Goal: Information Seeking & Learning: Learn about a topic

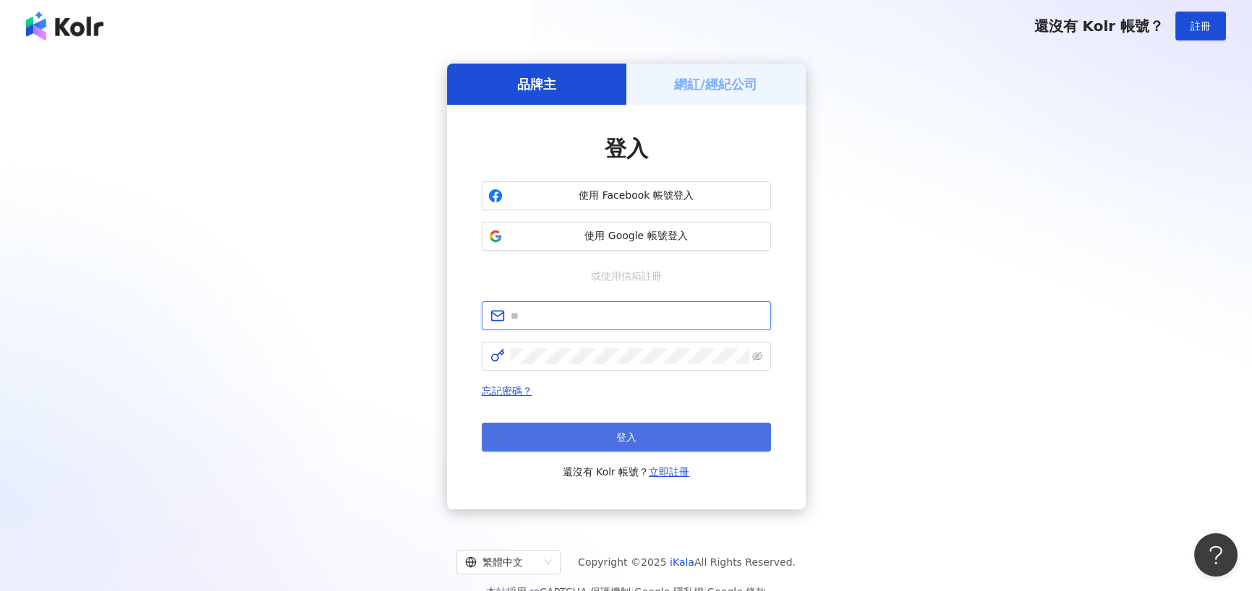
type input "**********"
click at [627, 432] on span "登入" at bounding box center [626, 438] width 20 height 12
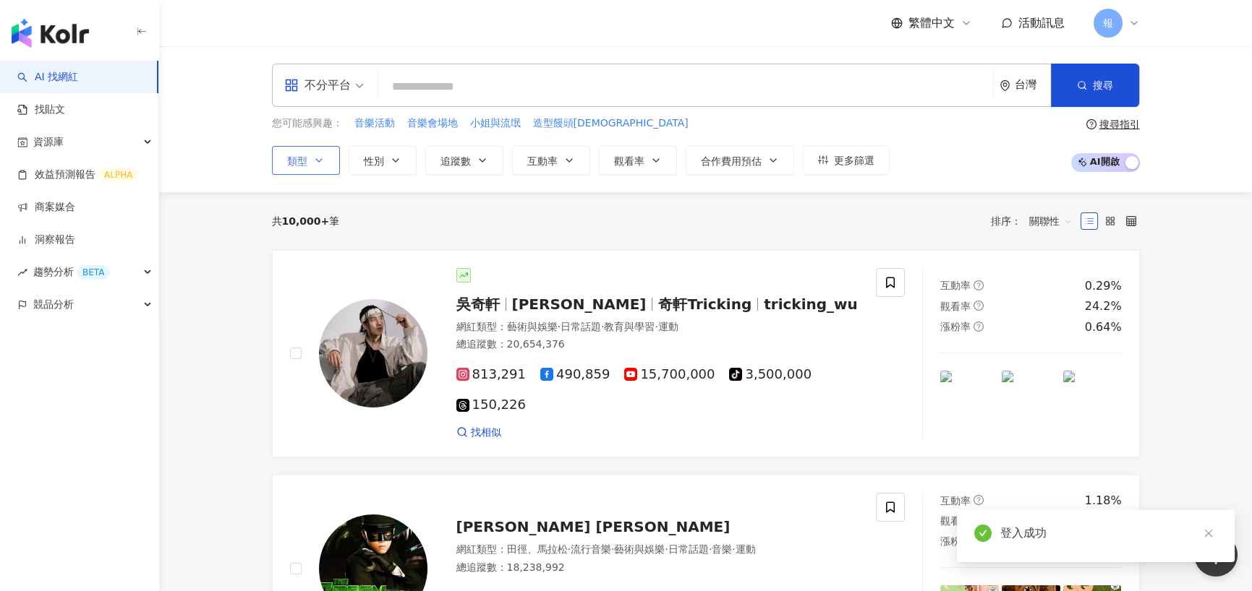
click at [310, 149] on button "類型" at bounding box center [306, 160] width 68 height 29
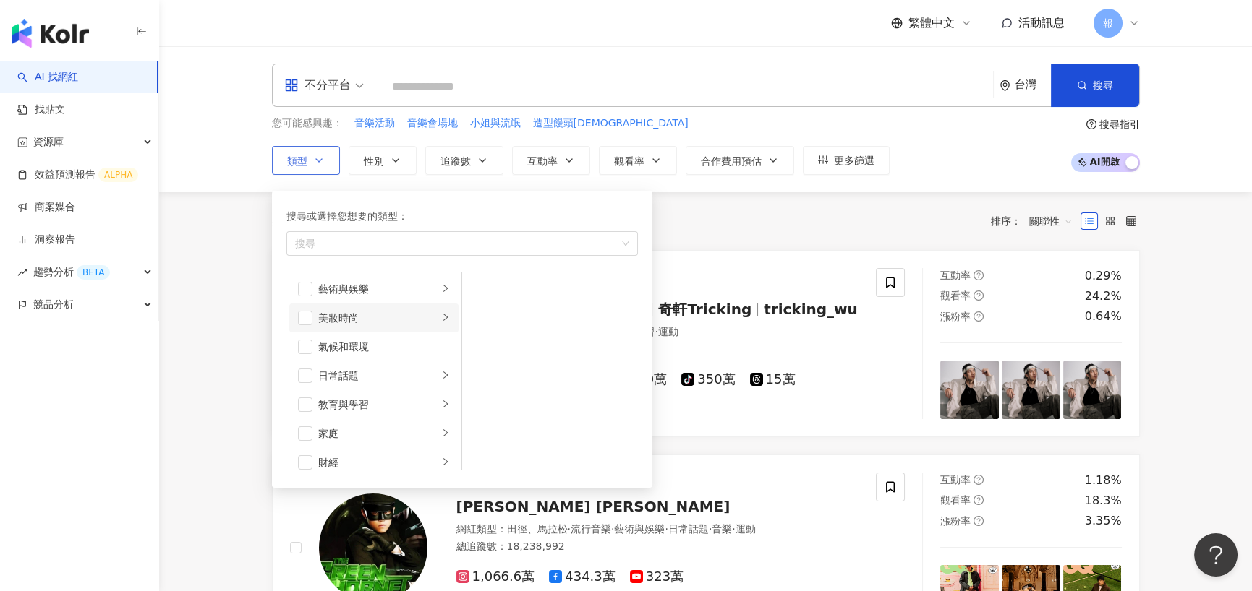
click at [406, 323] on div "美妝時尚" at bounding box center [378, 318] width 120 height 16
click at [411, 298] on li "藝術與娛樂" at bounding box center [373, 289] width 169 height 29
click at [416, 365] on li "日常話題" at bounding box center [373, 376] width 169 height 29
click at [414, 404] on div "教育與學習" at bounding box center [378, 405] width 120 height 16
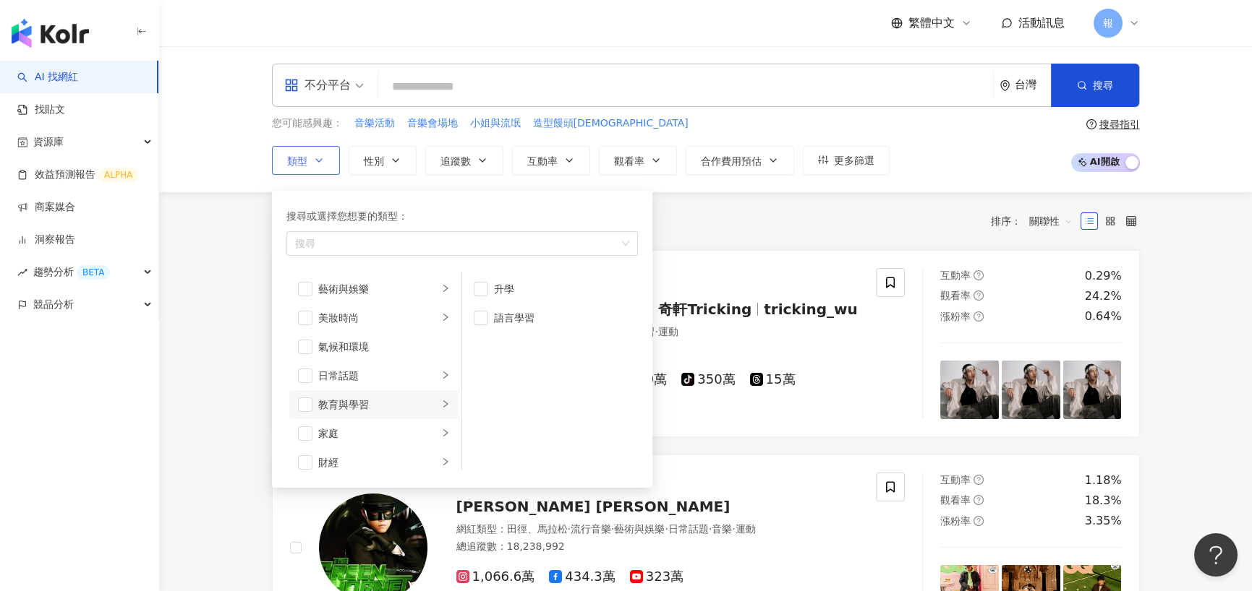
scroll to position [72, 0]
click at [403, 250] on div "搜尋" at bounding box center [461, 243] width 351 height 25
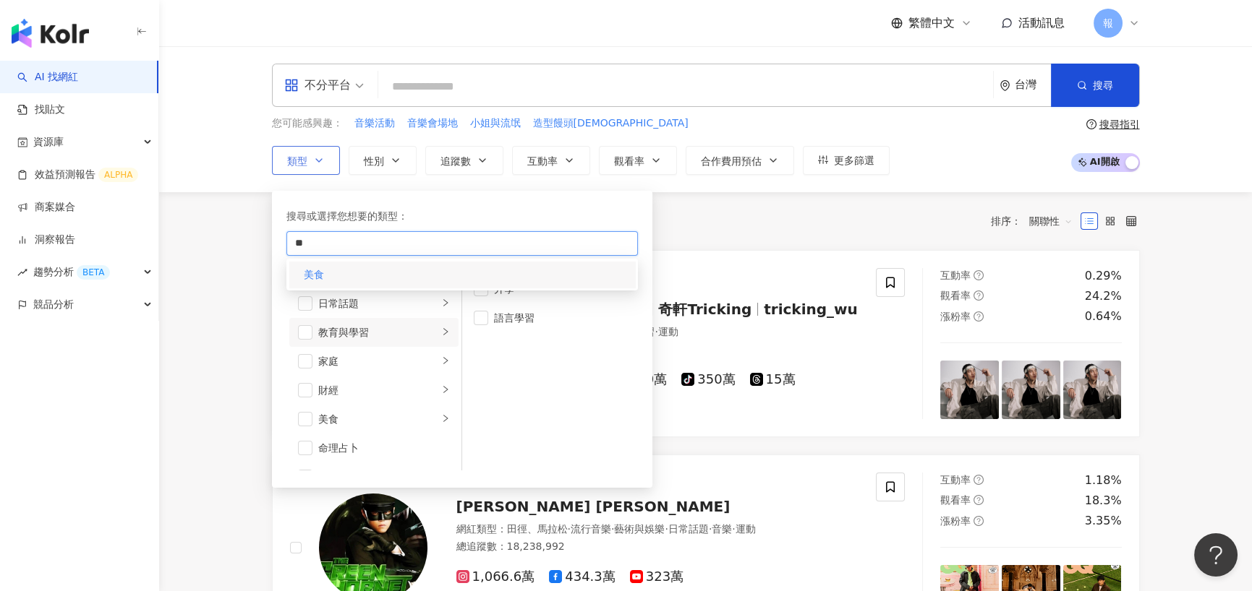
type input "**"
click at [443, 274] on div "美食" at bounding box center [462, 275] width 346 height 26
click at [462, 159] on span "追蹤數" at bounding box center [455, 161] width 30 height 12
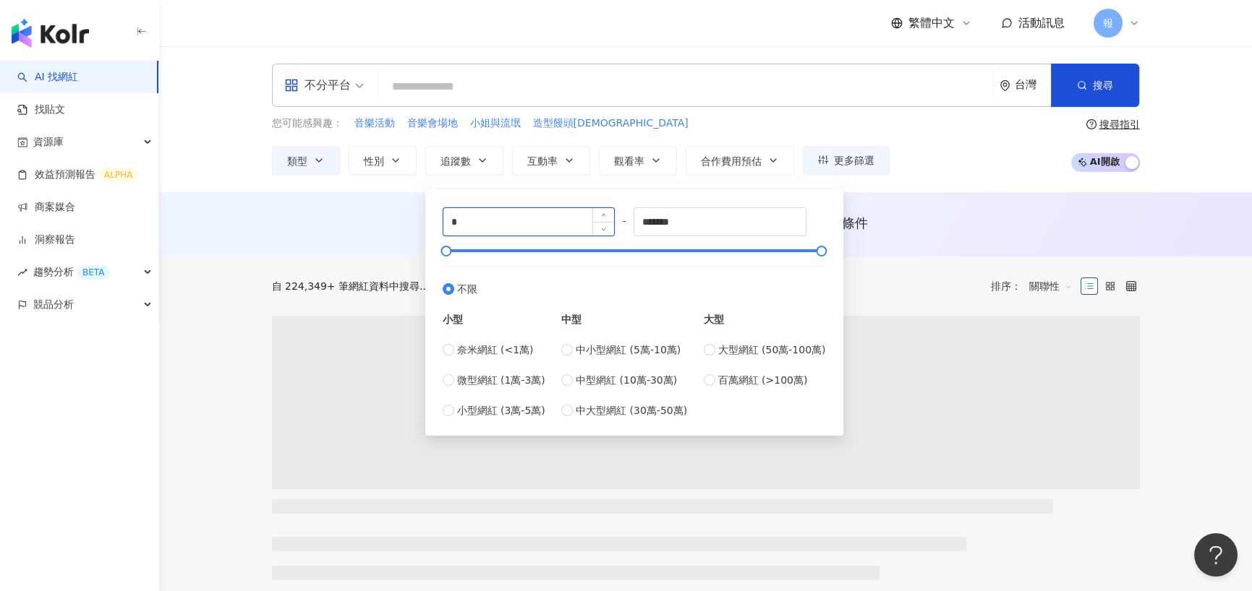
click at [559, 226] on input "*" at bounding box center [528, 221] width 171 height 27
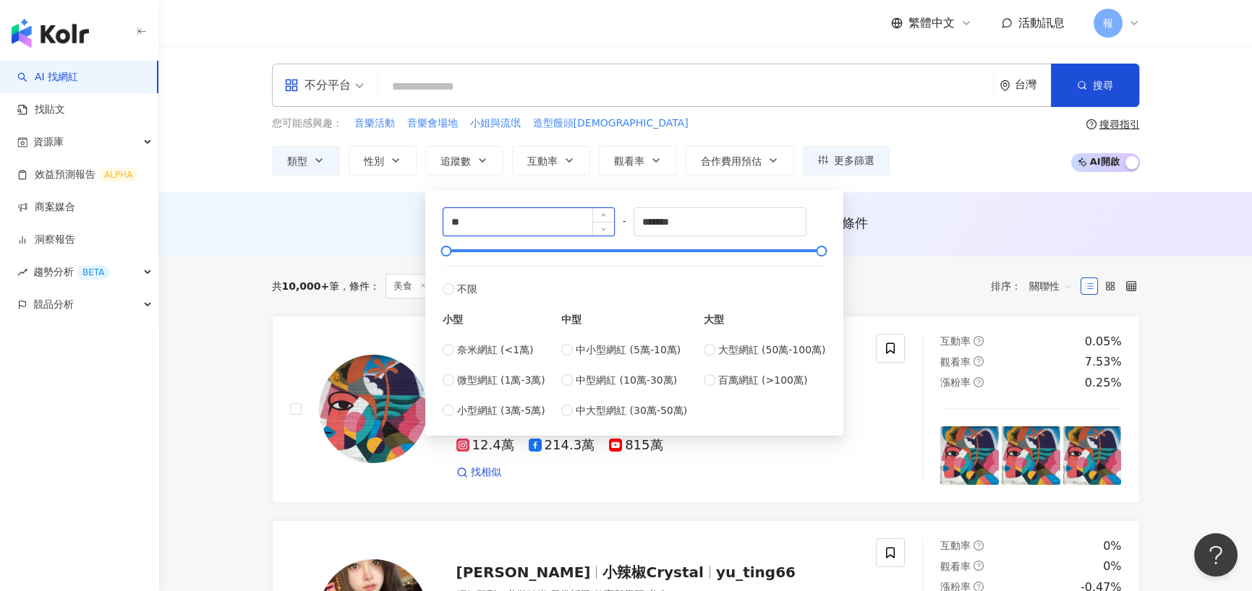
type input "*"
type input "******"
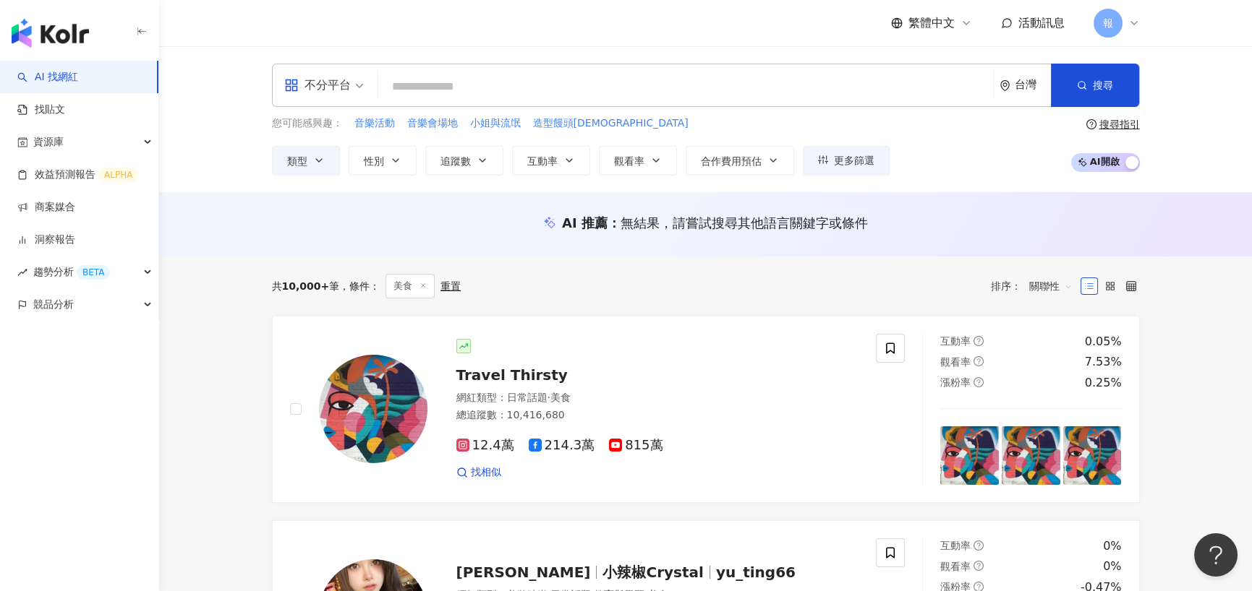
click at [409, 226] on div "AI 推薦 ： 無結果，請嘗試搜尋其他語言關鍵字或條件" at bounding box center [706, 223] width 868 height 18
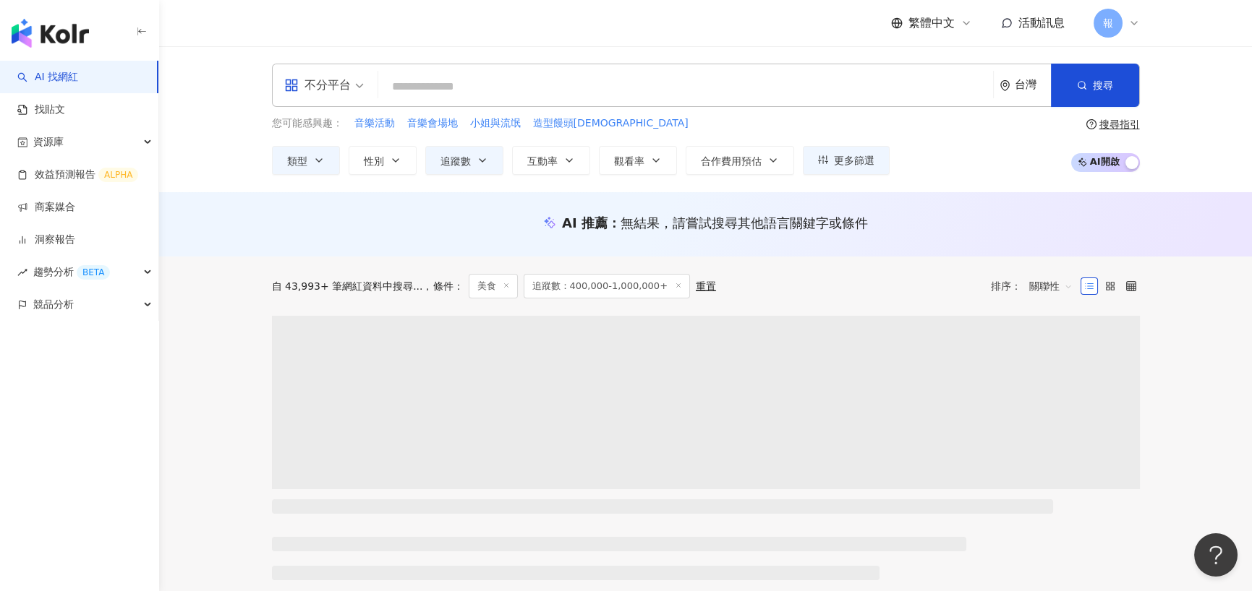
click at [357, 93] on span "不分平台" at bounding box center [324, 85] width 80 height 23
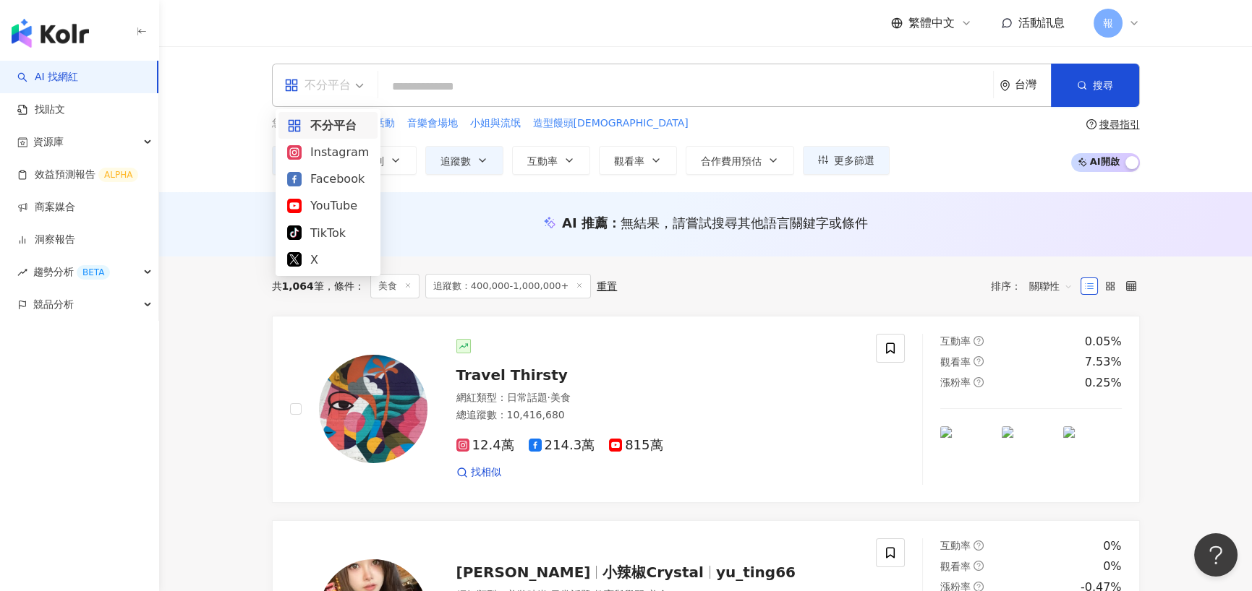
click at [346, 159] on div "Instagram" at bounding box center [328, 152] width 82 height 18
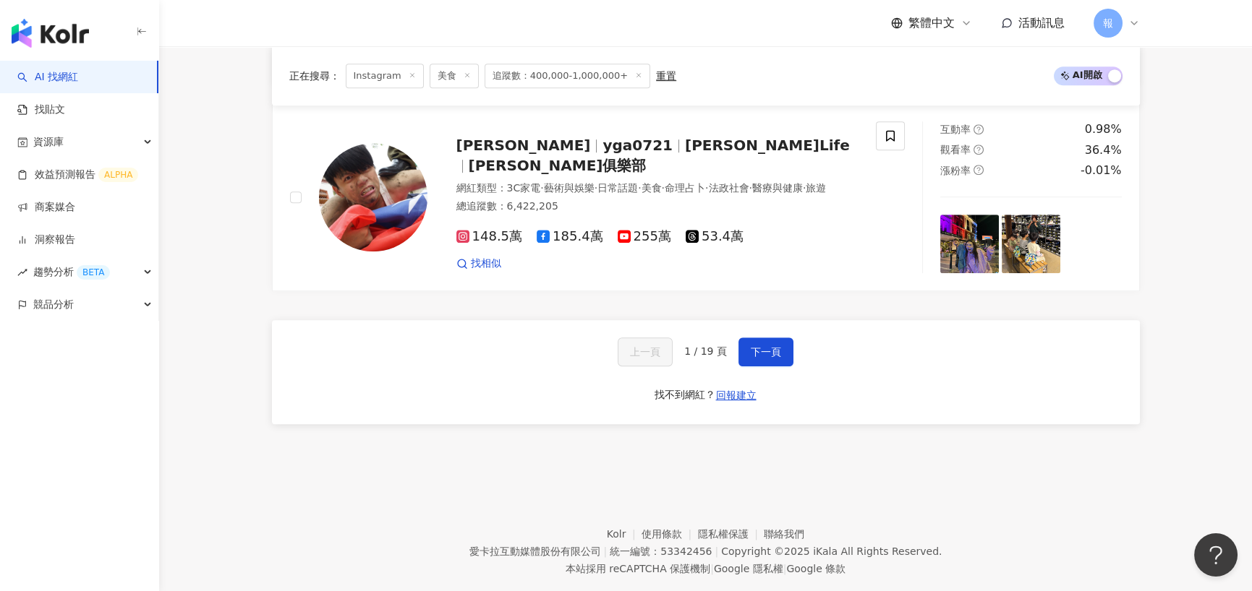
scroll to position [2490, 0]
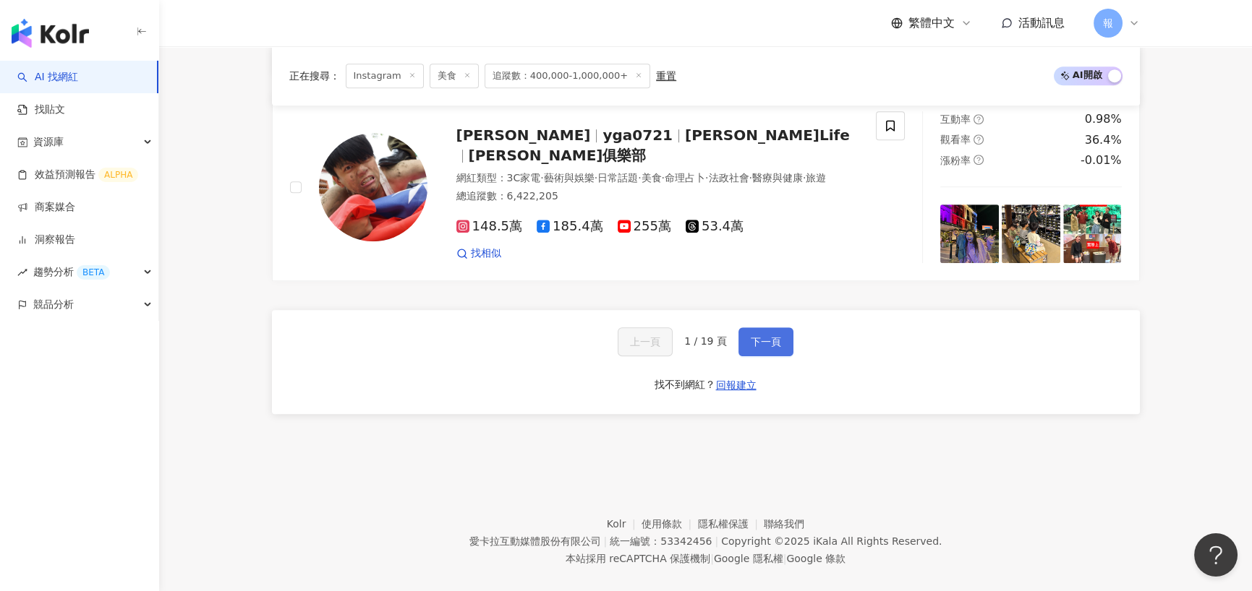
click at [777, 336] on span "下一頁" at bounding box center [766, 342] width 30 height 12
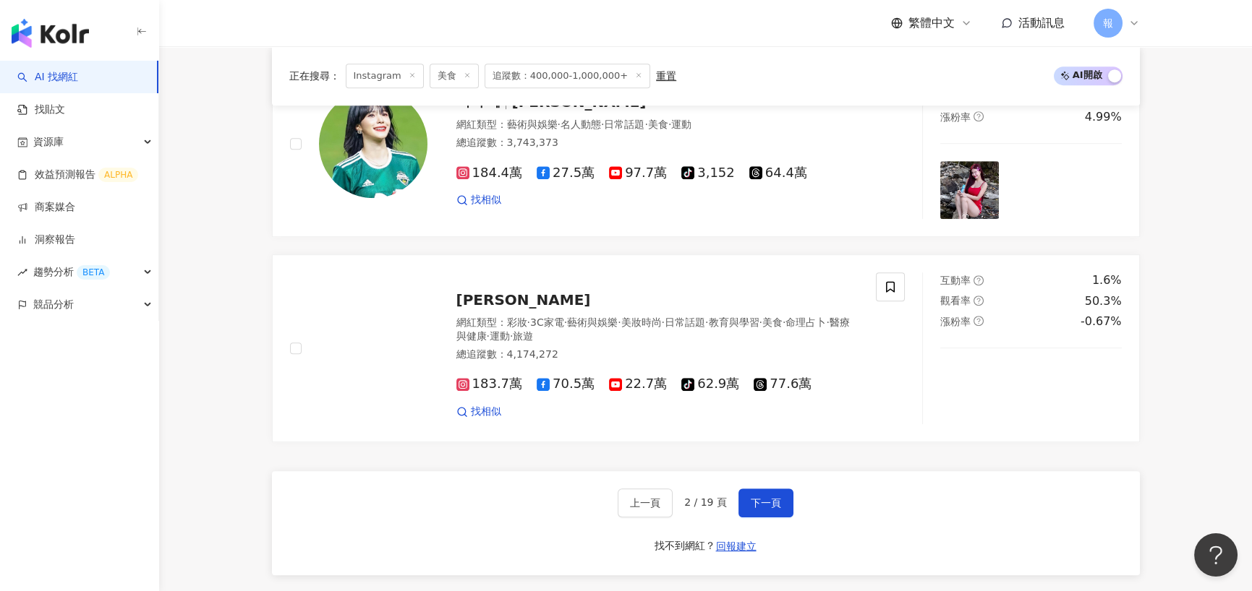
scroll to position [2386, 0]
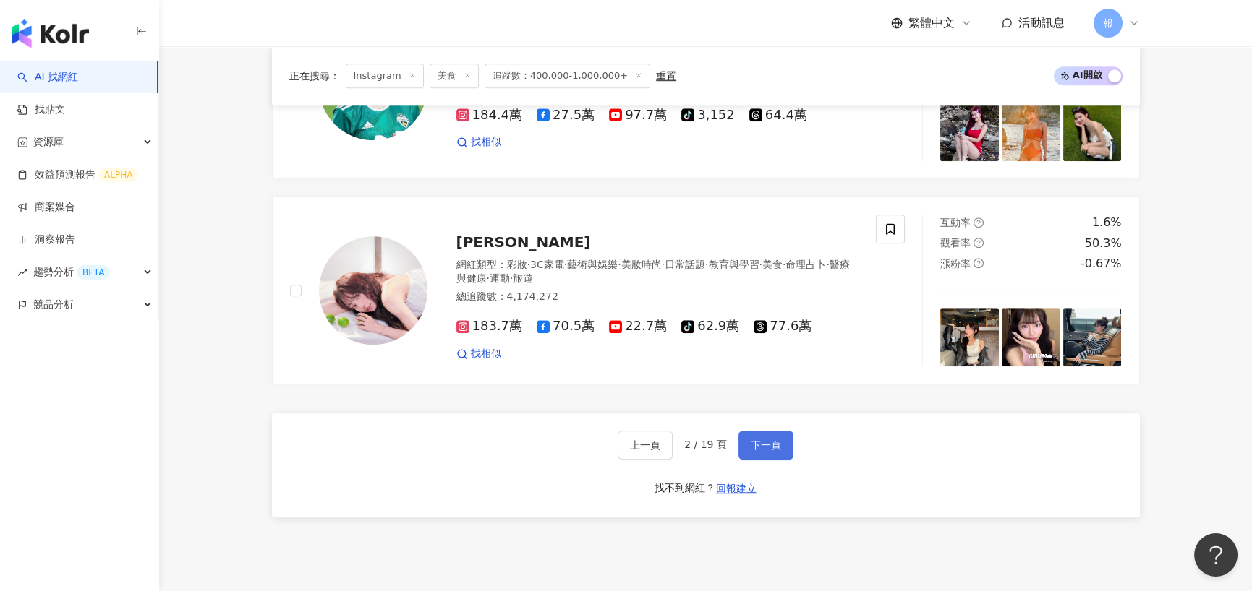
click at [774, 440] on span "下一頁" at bounding box center [766, 446] width 30 height 12
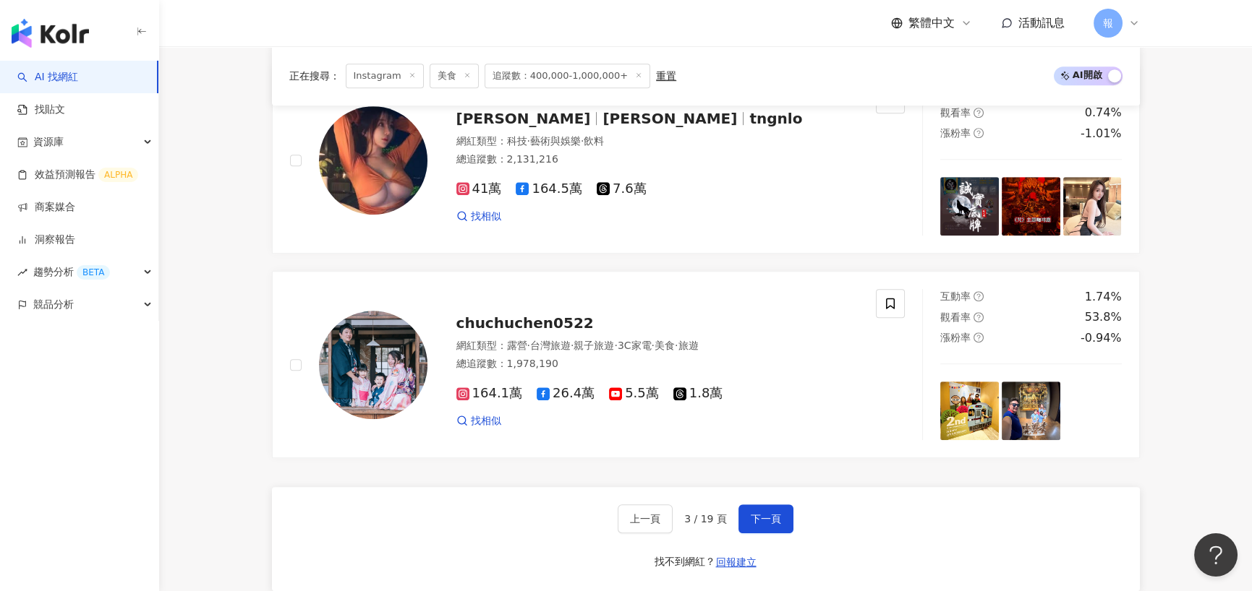
scroll to position [2314, 0]
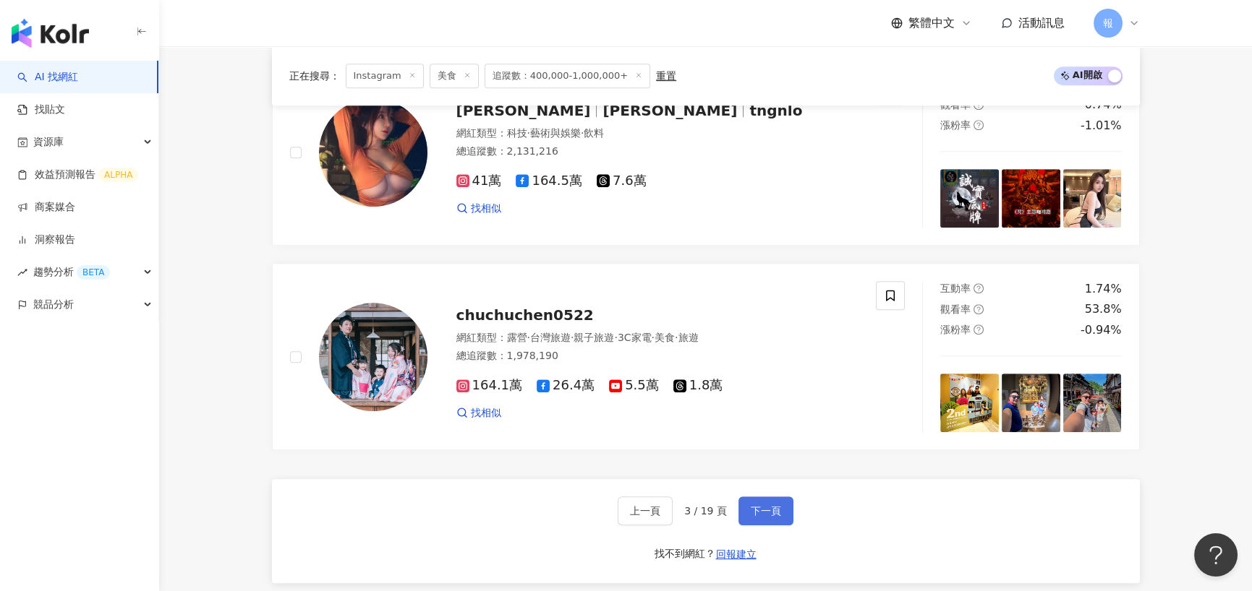
click at [780, 499] on button "下一頁" at bounding box center [765, 511] width 55 height 29
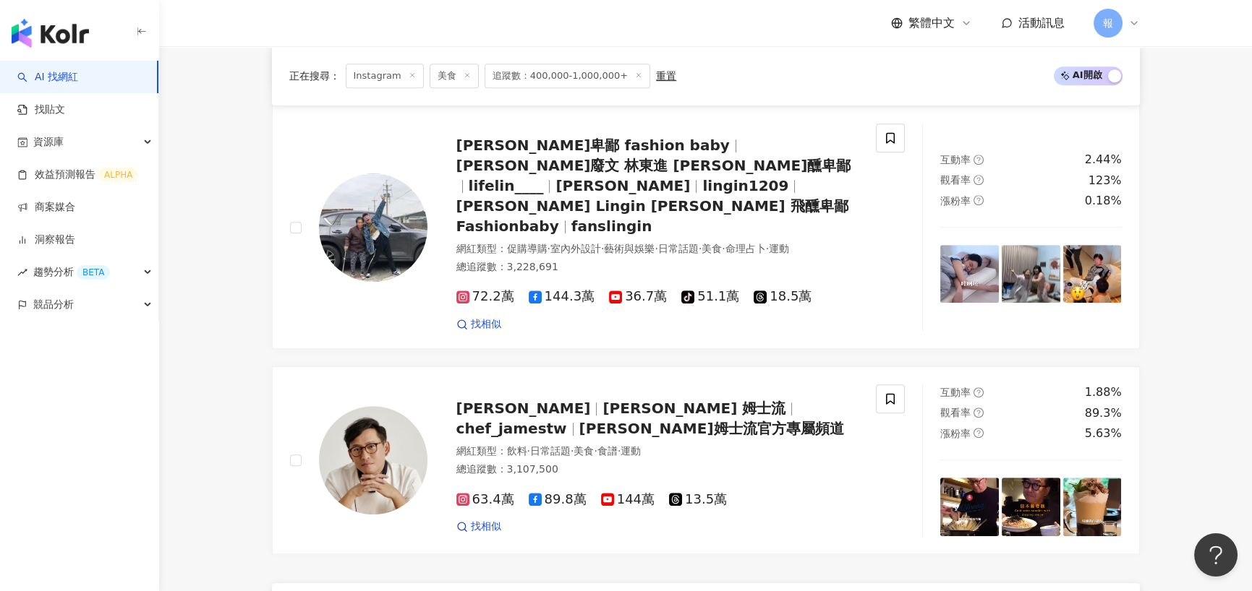
scroll to position [2474, 0]
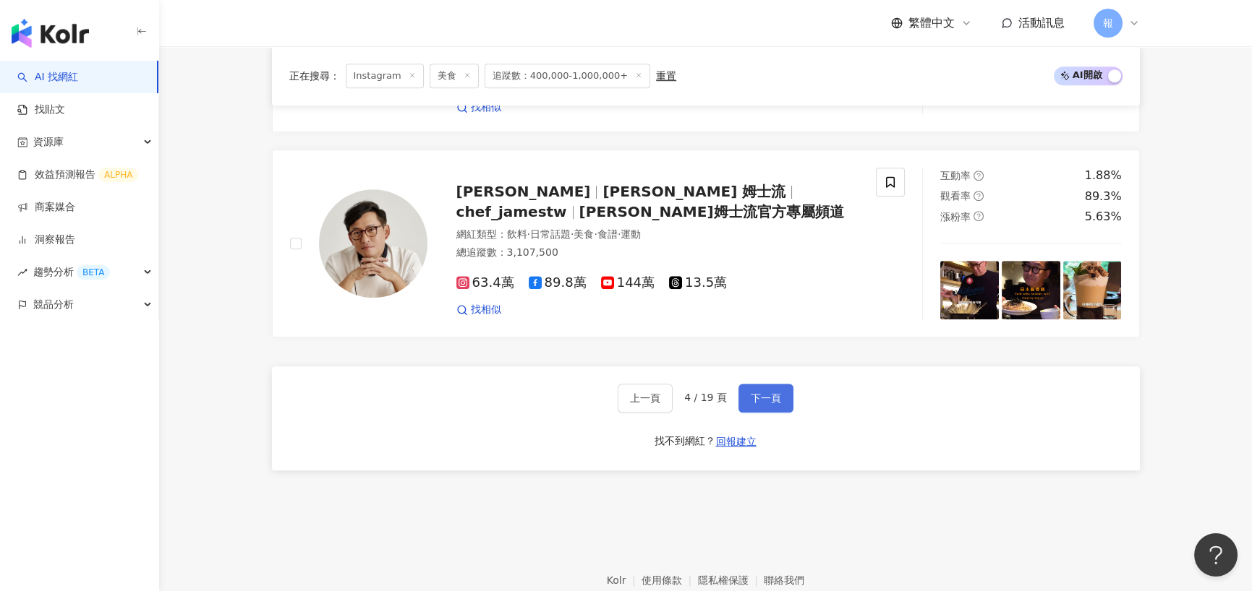
click at [773, 393] on span "下一頁" at bounding box center [766, 399] width 30 height 12
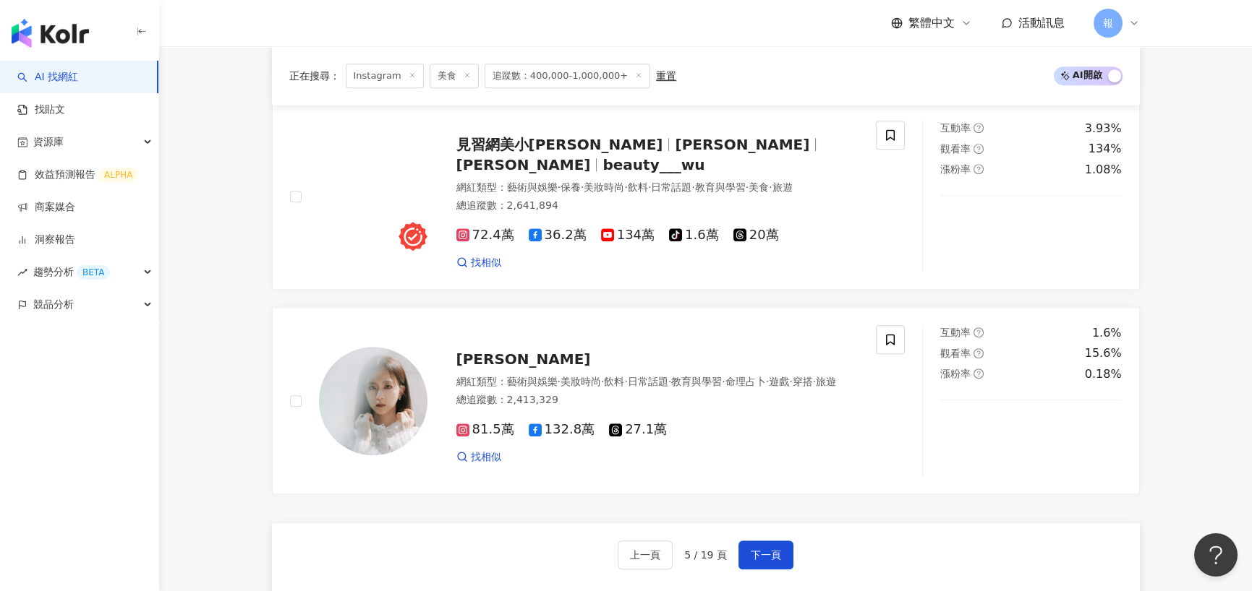
scroll to position [2458, 0]
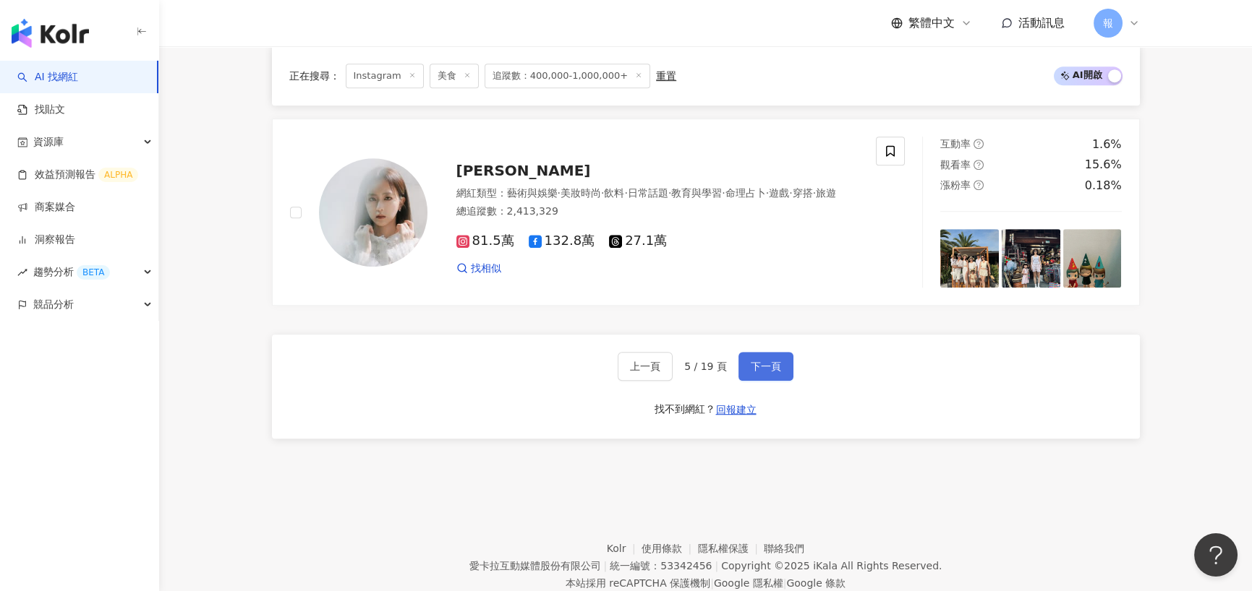
click at [774, 361] on span "下一頁" at bounding box center [766, 367] width 30 height 12
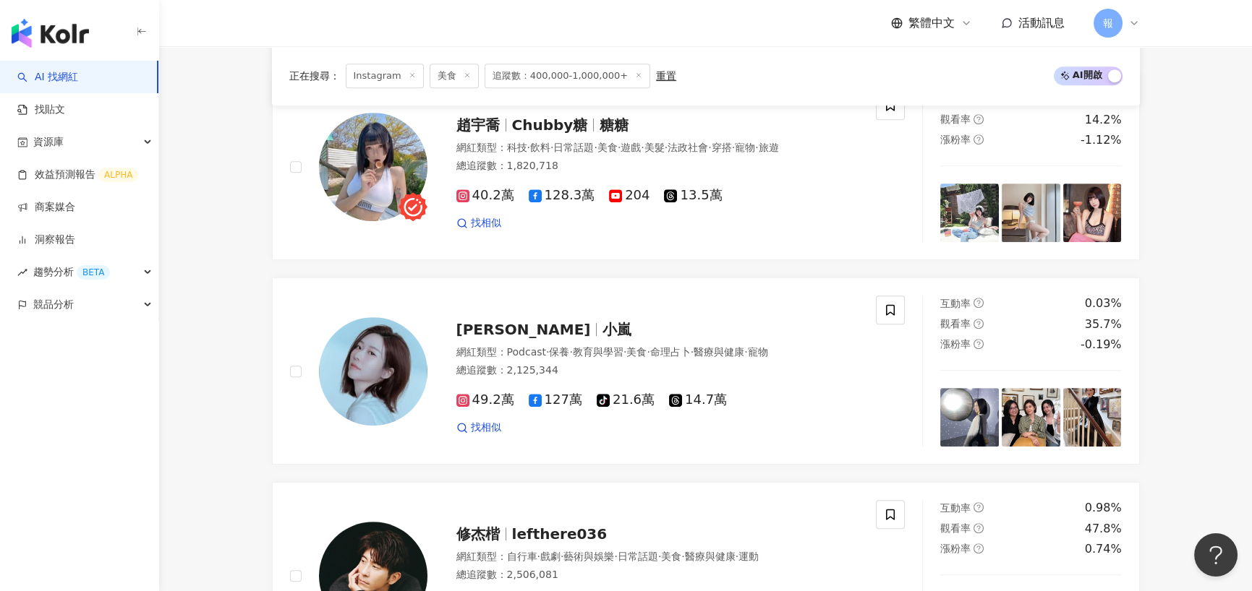
scroll to position [2025, 0]
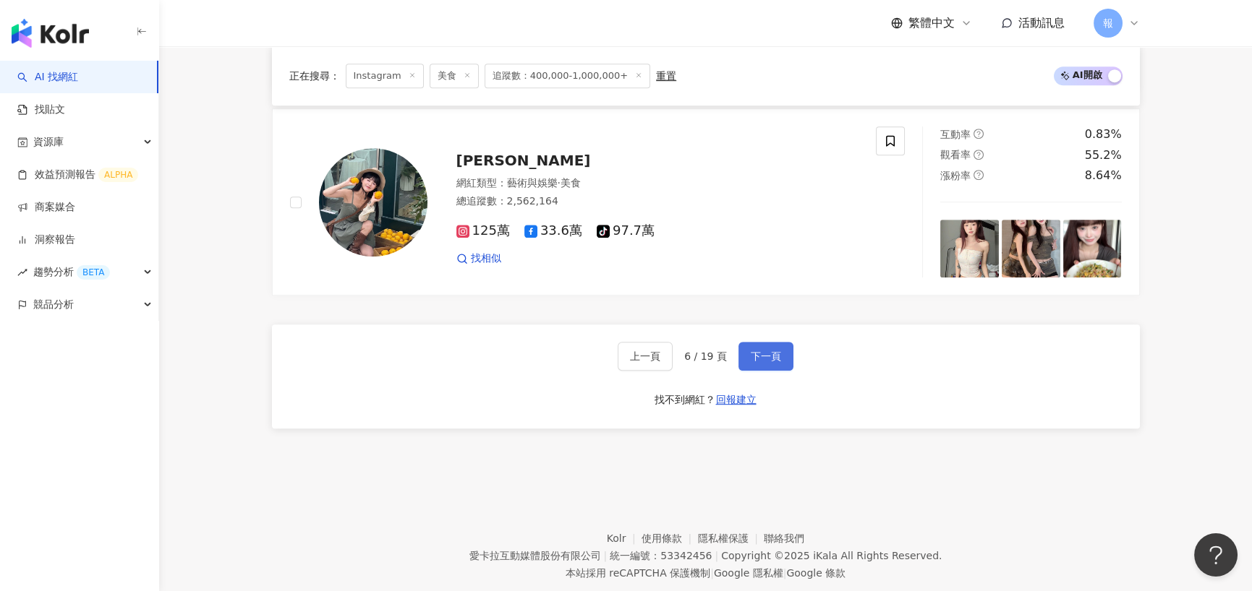
click at [774, 343] on button "下一頁" at bounding box center [765, 356] width 55 height 29
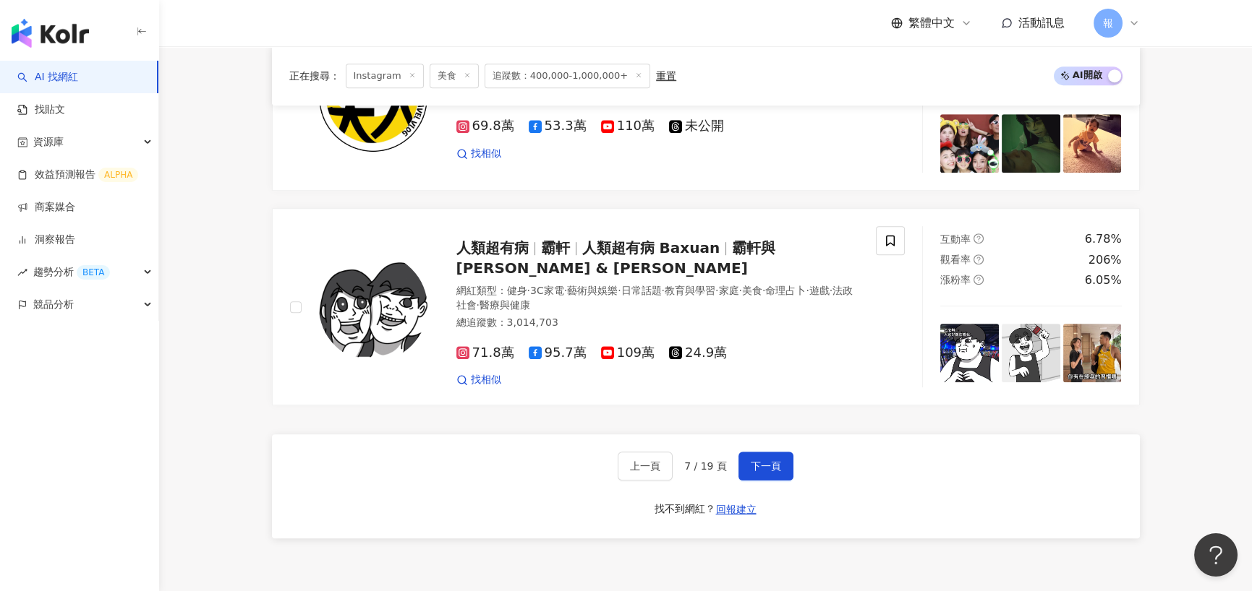
scroll to position [2386, 0]
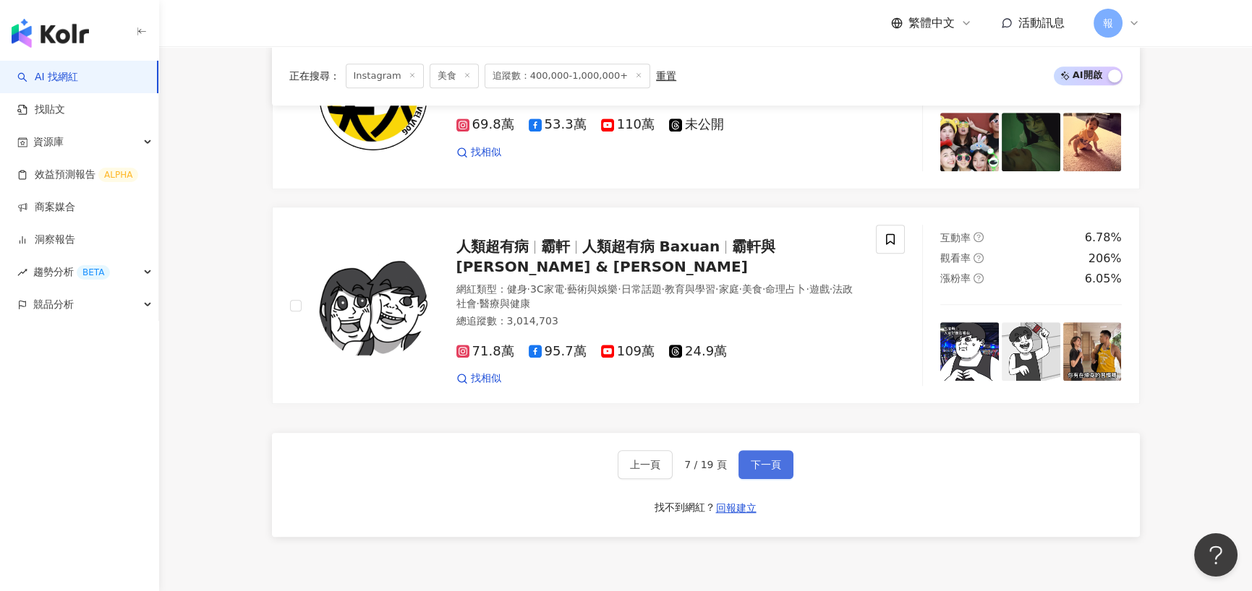
click at [765, 459] on span "下一頁" at bounding box center [766, 465] width 30 height 12
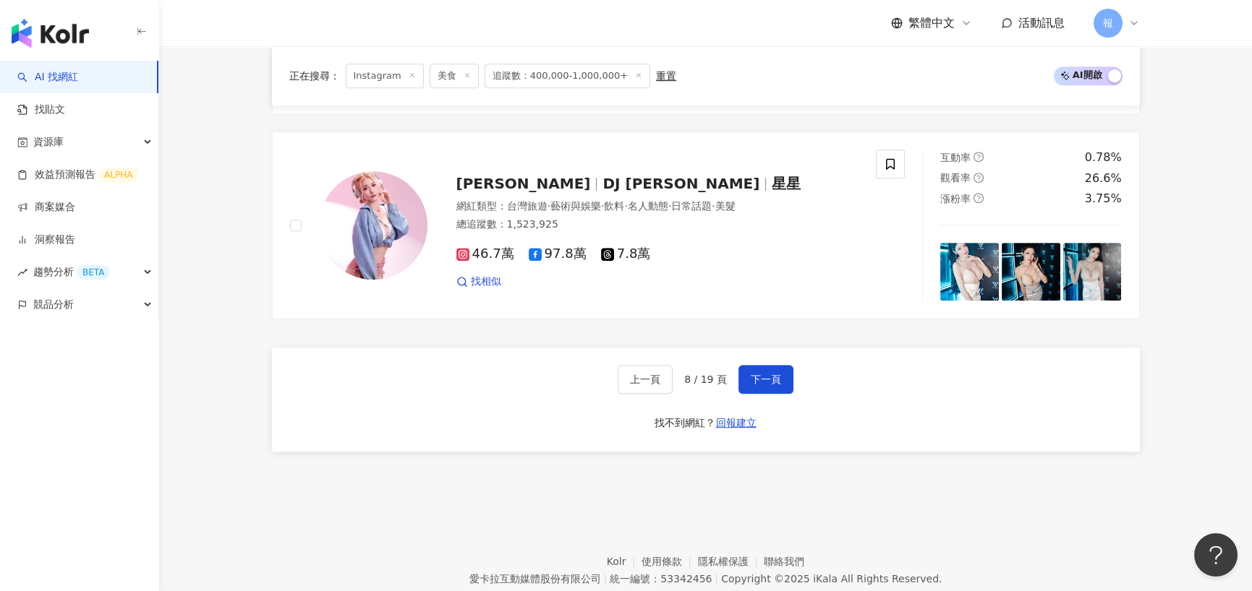
scroll to position [2458, 0]
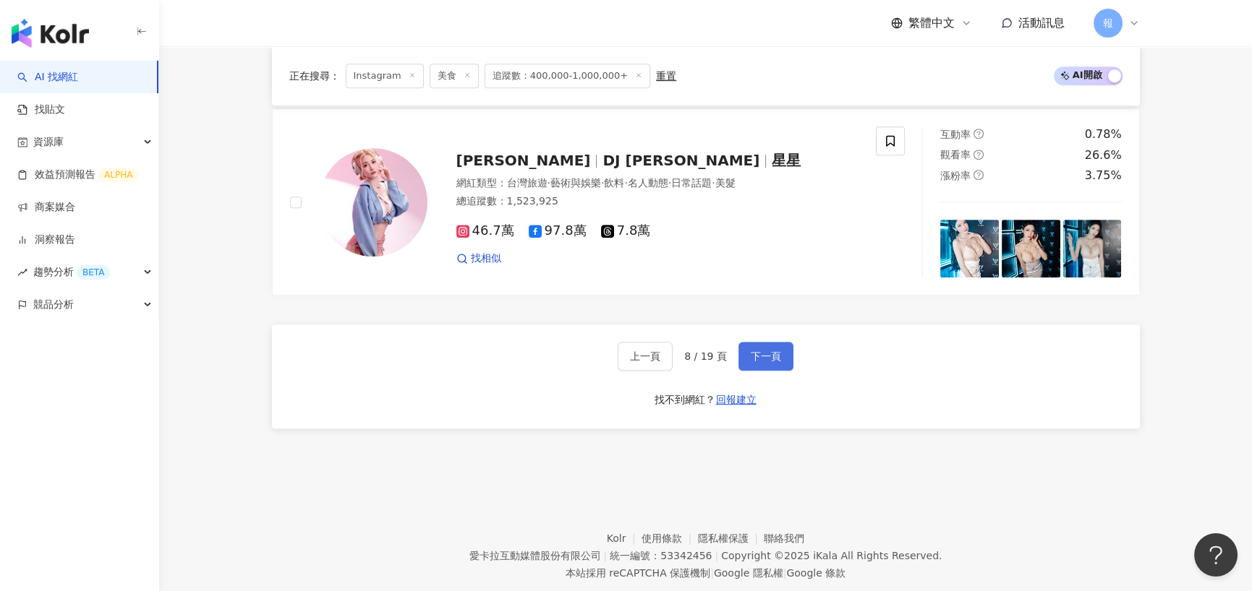
click at [756, 354] on span "下一頁" at bounding box center [766, 357] width 30 height 12
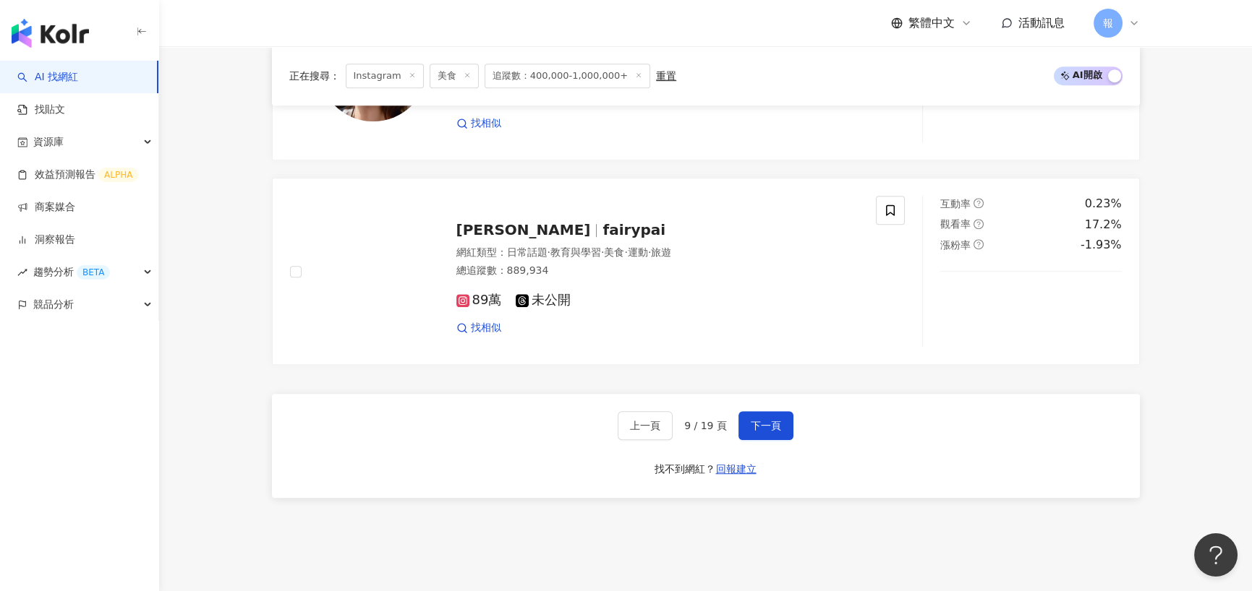
scroll to position [2490, 0]
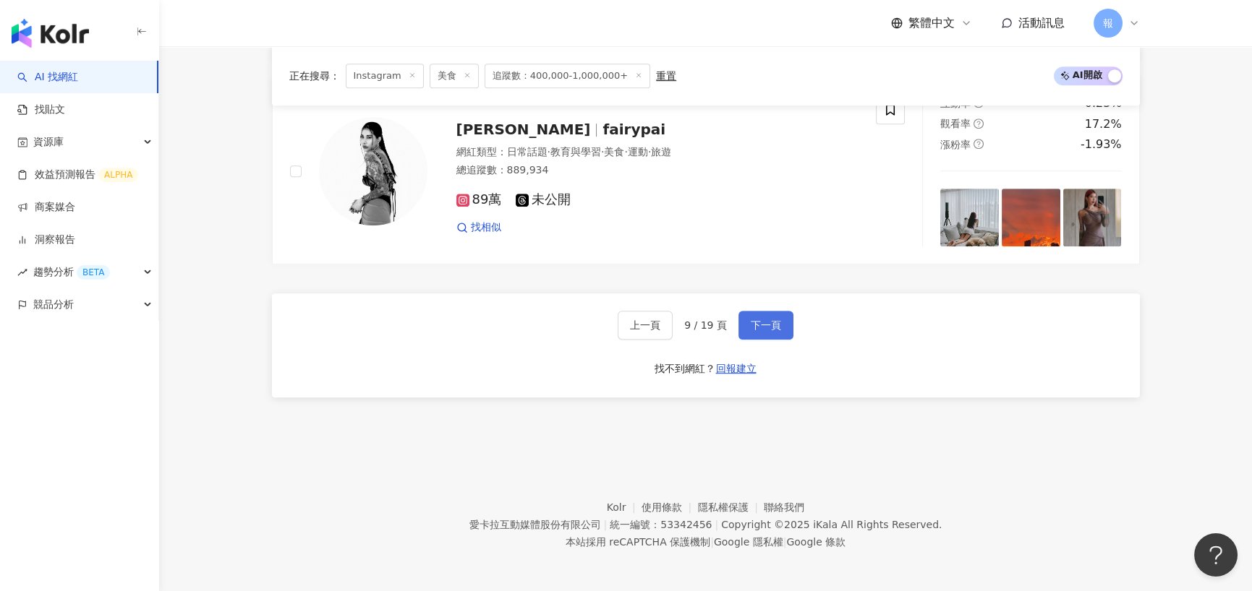
click at [759, 320] on span "下一頁" at bounding box center [766, 326] width 30 height 12
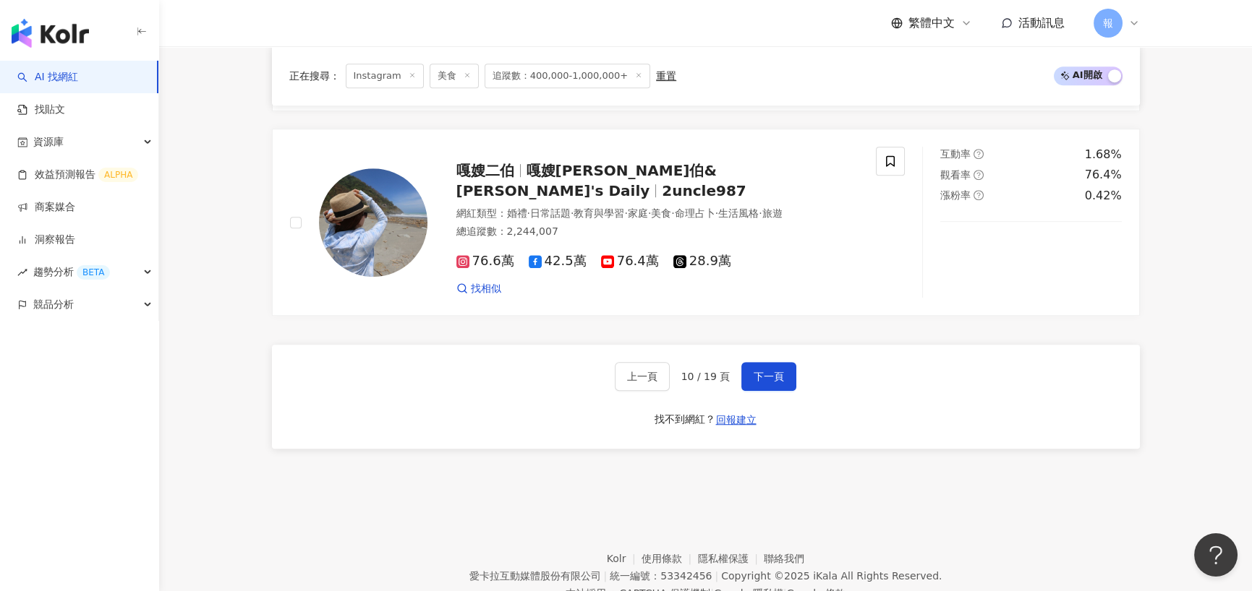
scroll to position [2458, 0]
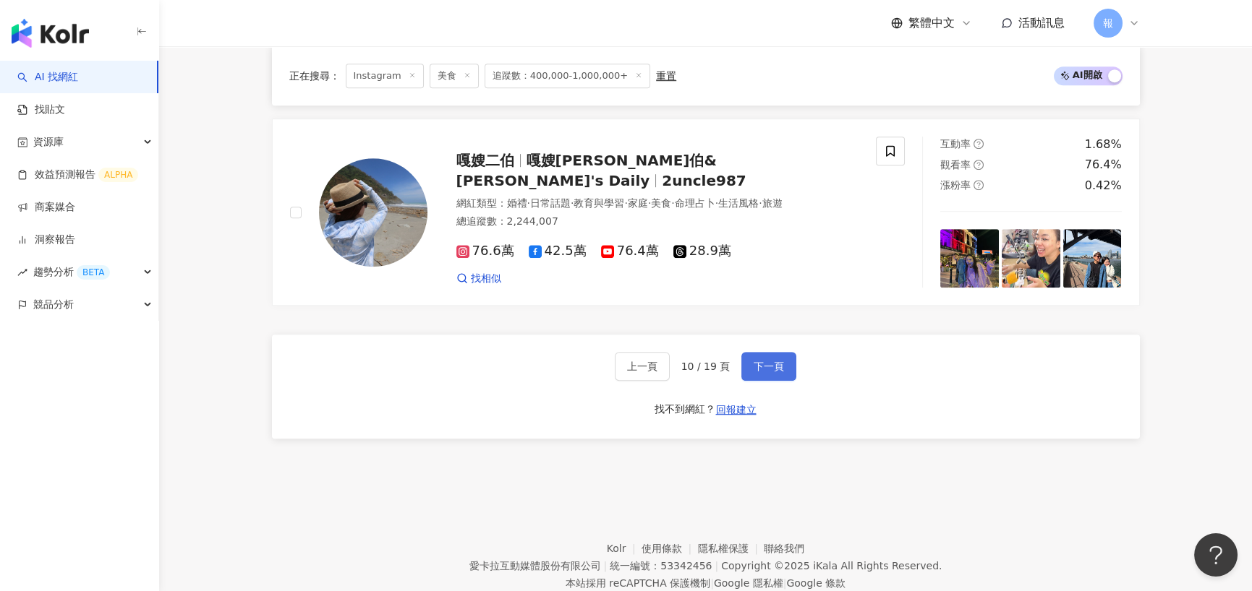
click at [766, 368] on span "下一頁" at bounding box center [768, 367] width 30 height 12
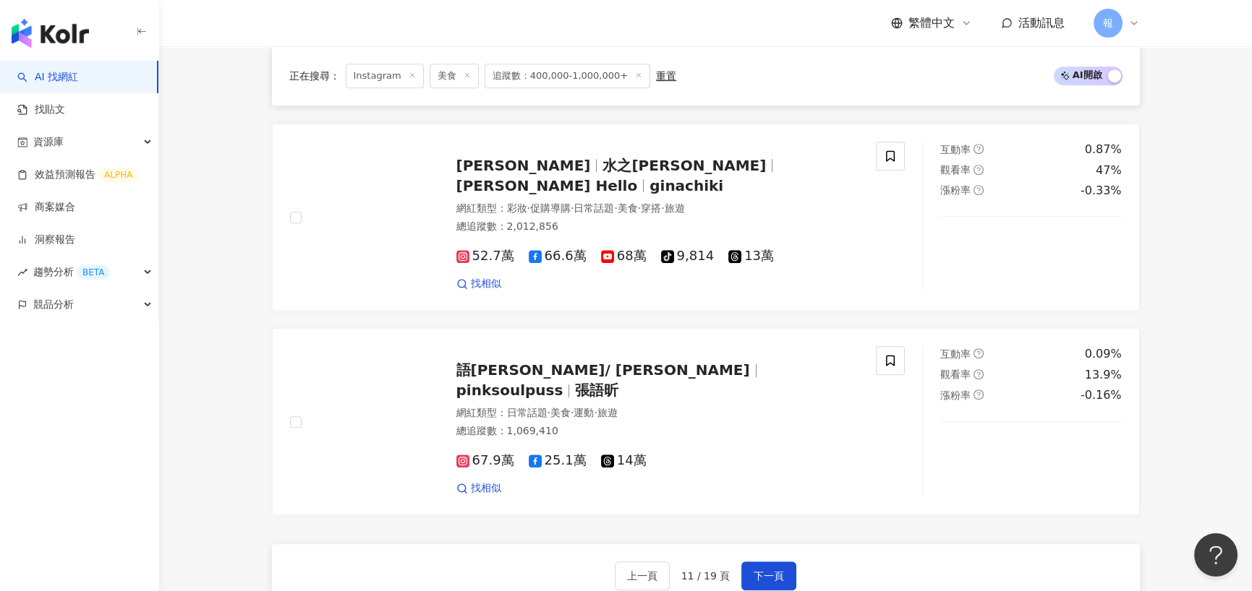
scroll to position [2386, 0]
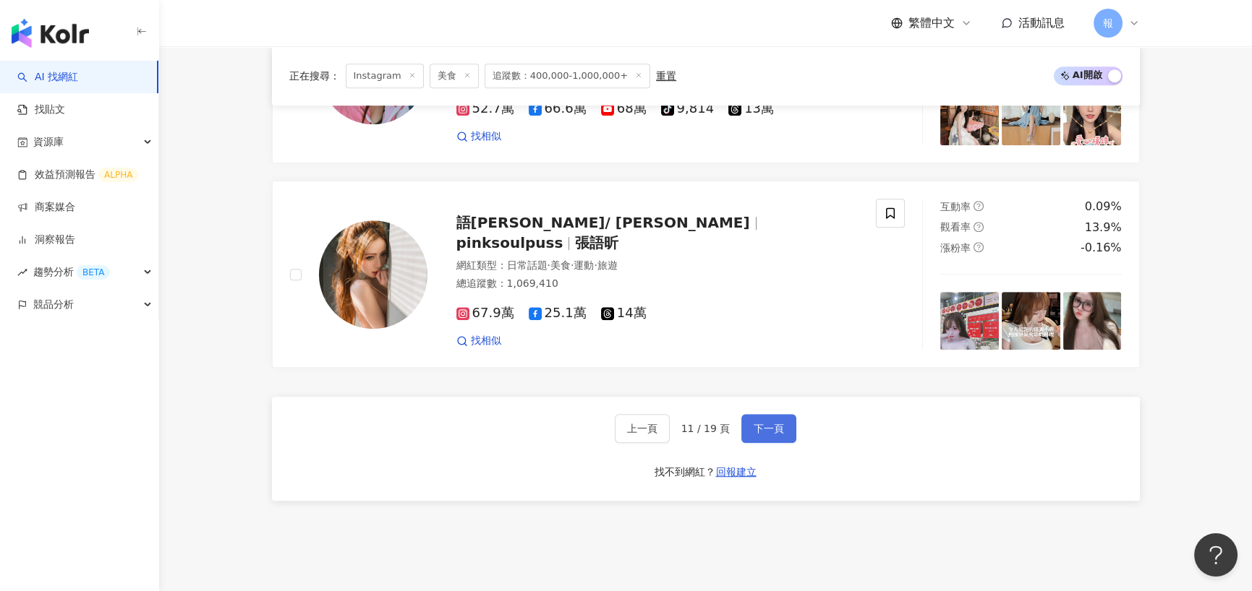
click at [745, 422] on button "下一頁" at bounding box center [768, 428] width 55 height 29
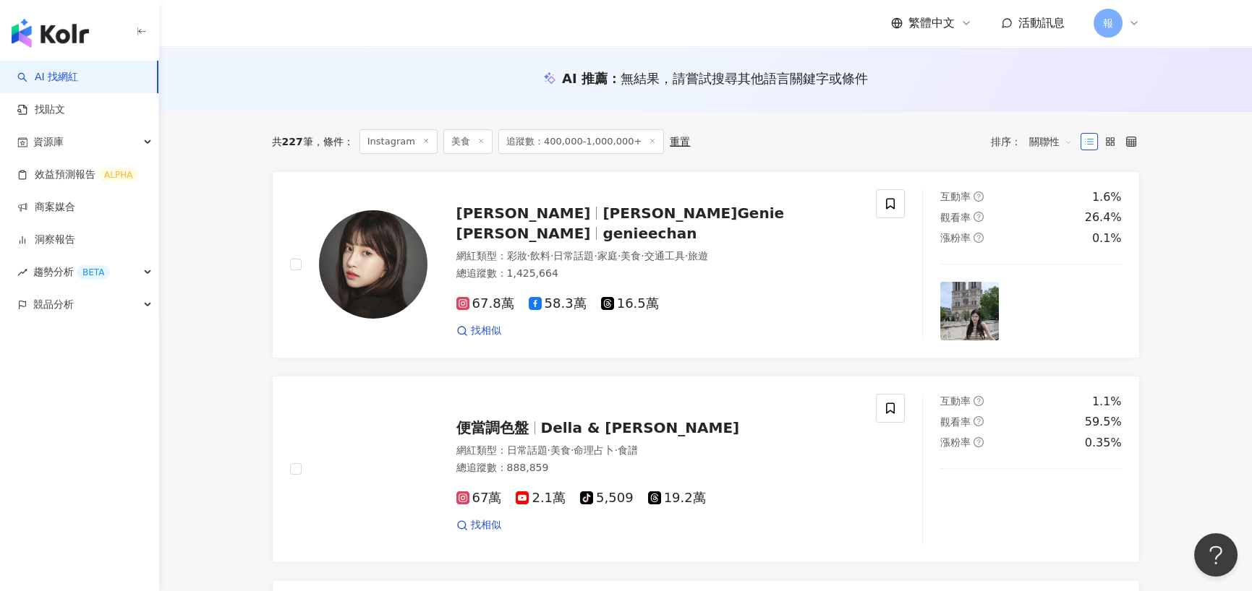
scroll to position [217, 0]
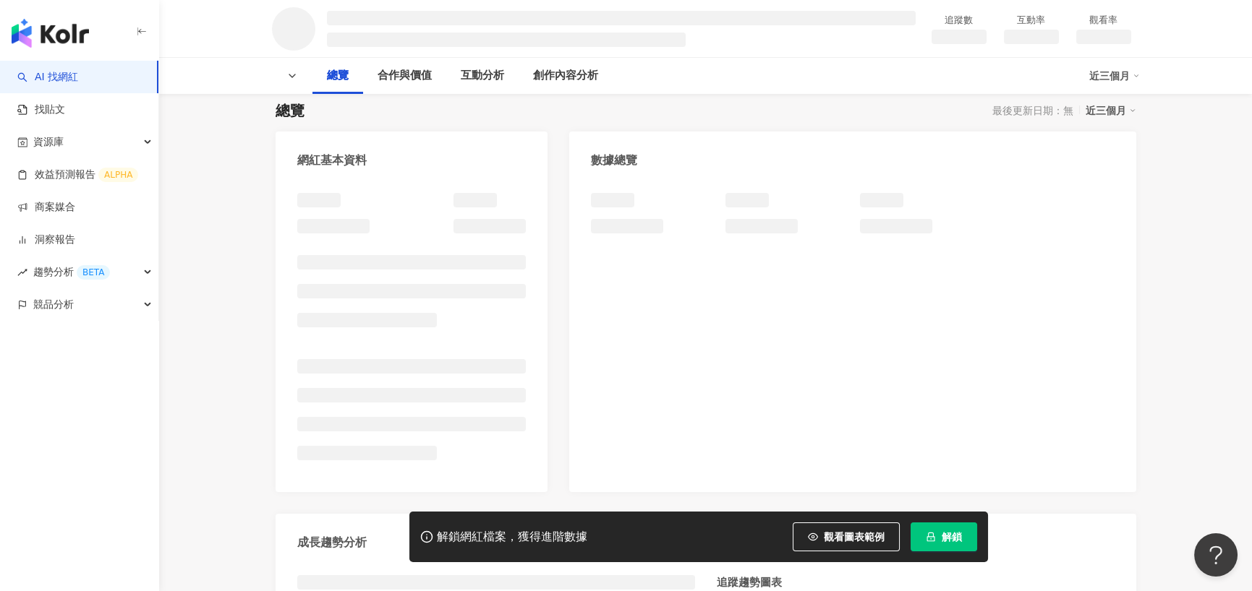
scroll to position [145, 0]
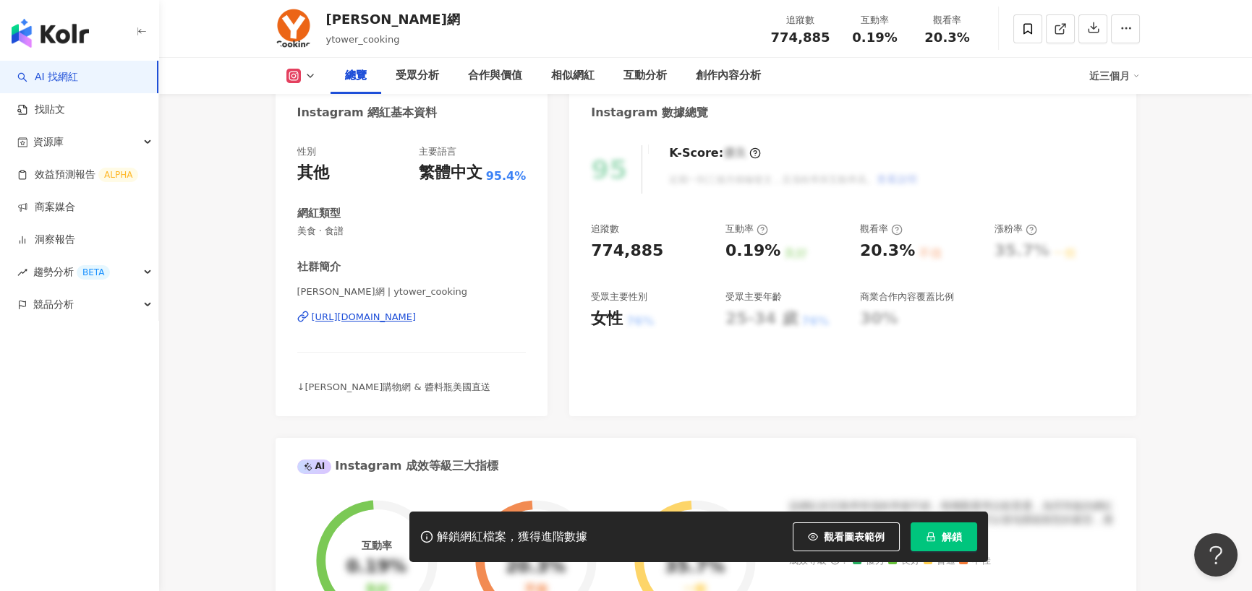
click at [390, 319] on div "https://www.instagram.com/ytower_cooking/" at bounding box center [364, 317] width 105 height 13
